Goal: Information Seeking & Learning: Learn about a topic

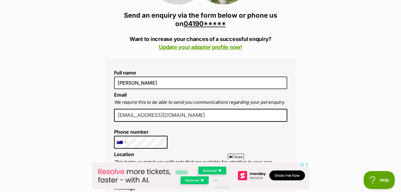
scroll to position [131, 0]
click at [207, 23] on link "04190*****" at bounding box center [205, 24] width 42 height 8
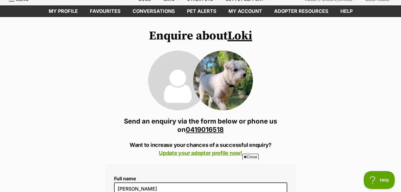
scroll to position [24, 0]
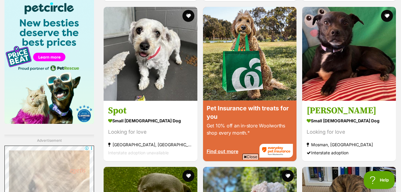
scroll to position [772, 0]
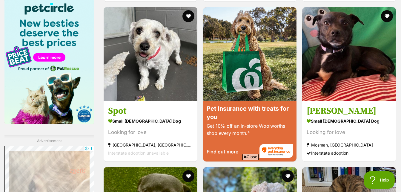
click at [30, 73] on img at bounding box center [49, 61] width 90 height 125
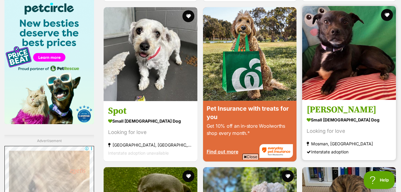
click at [332, 54] on img at bounding box center [349, 53] width 94 height 94
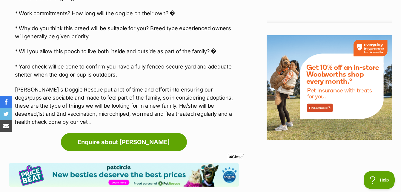
scroll to position [684, 0]
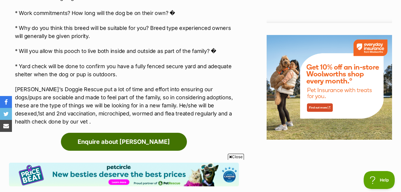
click at [165, 133] on link "Enquire about Hugo" at bounding box center [124, 141] width 126 height 18
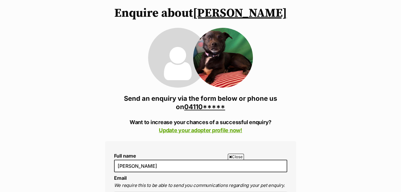
scroll to position [48, 0]
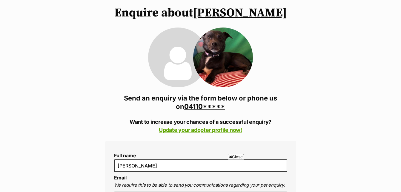
click at [204, 108] on link "04110*****" at bounding box center [204, 106] width 41 height 8
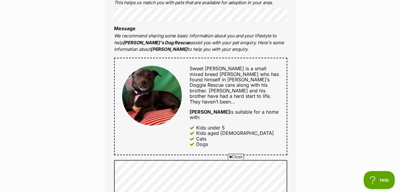
scroll to position [0, 0]
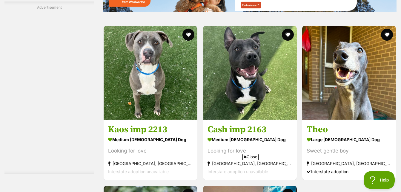
scroll to position [1140, 0]
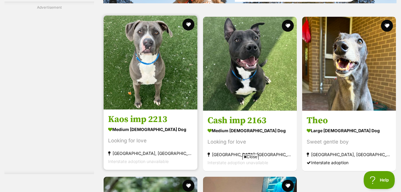
click at [130, 95] on img at bounding box center [151, 63] width 94 height 94
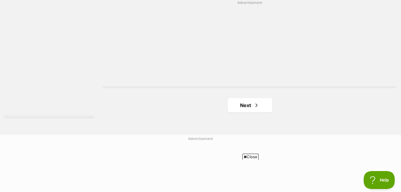
scroll to position [1483, 0]
click at [241, 111] on link "Next" at bounding box center [249, 105] width 45 height 14
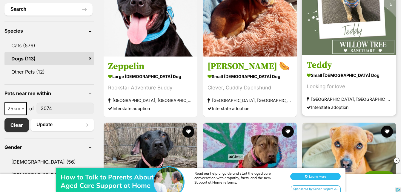
scroll to position [232, 0]
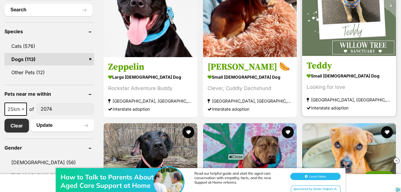
click at [333, 92] on section "small [DEMOGRAPHIC_DATA] Dog Looking for love [GEOGRAPHIC_DATA], [GEOGRAPHIC_DA…" at bounding box center [348, 91] width 85 height 40
click at [333, 91] on div "Looking for love" at bounding box center [348, 87] width 85 height 8
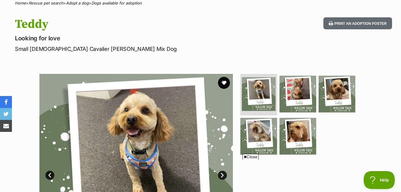
scroll to position [50, 0]
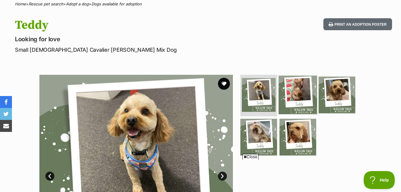
click at [289, 95] on img at bounding box center [297, 94] width 38 height 38
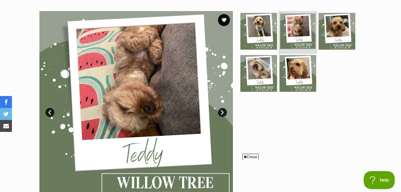
scroll to position [112, 0]
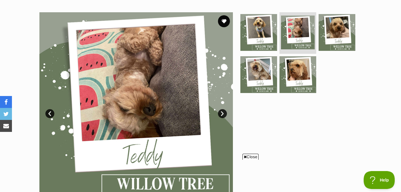
click at [223, 115] on link "Next" at bounding box center [222, 113] width 9 height 9
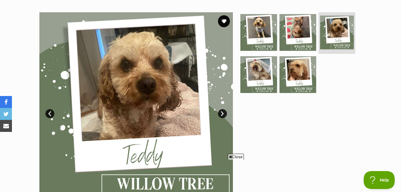
click at [223, 115] on link "Next" at bounding box center [222, 113] width 9 height 9
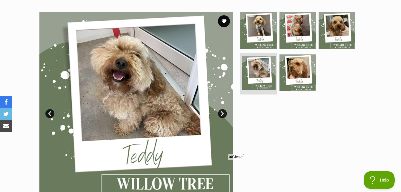
click at [223, 115] on link "Next" at bounding box center [222, 113] width 9 height 9
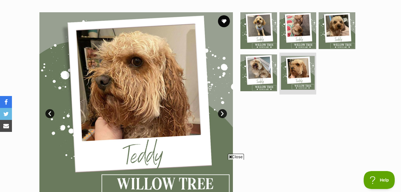
click at [223, 115] on link "Next" at bounding box center [222, 113] width 9 height 9
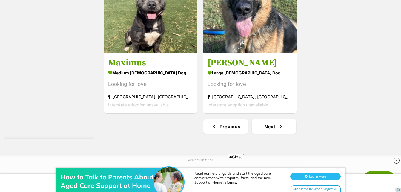
scroll to position [1462, 0]
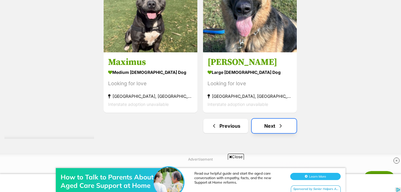
click at [270, 128] on link "Next" at bounding box center [274, 125] width 45 height 14
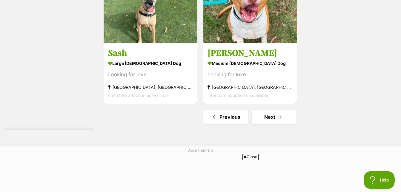
scroll to position [1527, 0]
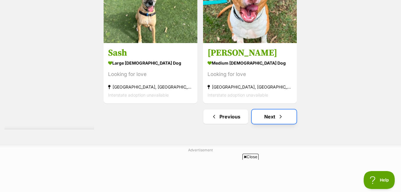
click at [272, 116] on link "Next" at bounding box center [274, 116] width 45 height 14
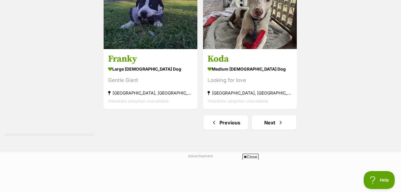
scroll to position [1466, 0]
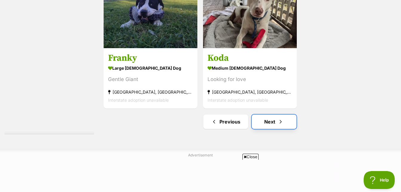
click at [269, 120] on link "Next" at bounding box center [274, 121] width 45 height 14
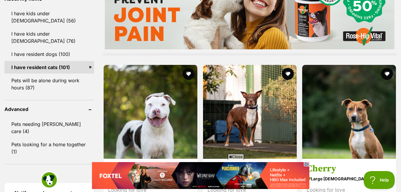
scroll to position [555, 0]
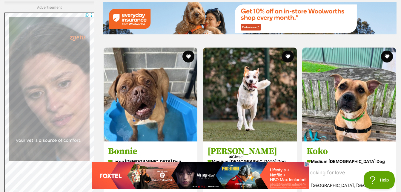
click at [269, 120] on img at bounding box center [250, 94] width 94 height 94
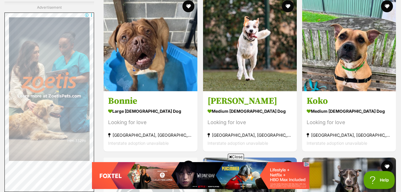
scroll to position [999, 0]
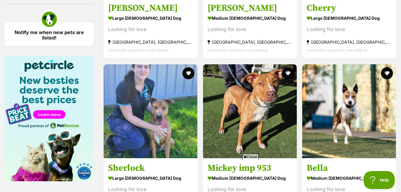
scroll to position [717, 0]
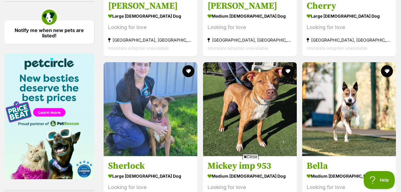
click at [57, 28] on link "Notify me when new pets are listed!" at bounding box center [49, 32] width 90 height 24
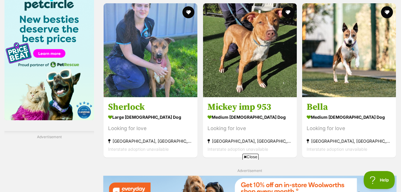
scroll to position [777, 0]
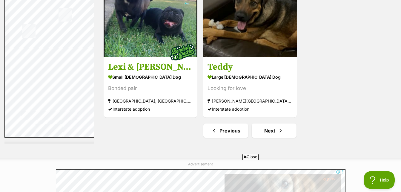
scroll to position [1459, 0]
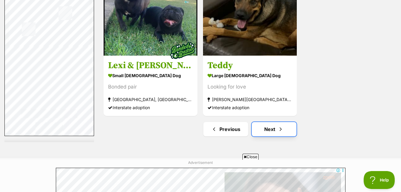
click at [272, 129] on link "Next" at bounding box center [274, 129] width 45 height 14
